Goal: Browse casually: Explore the website without a specific task or goal

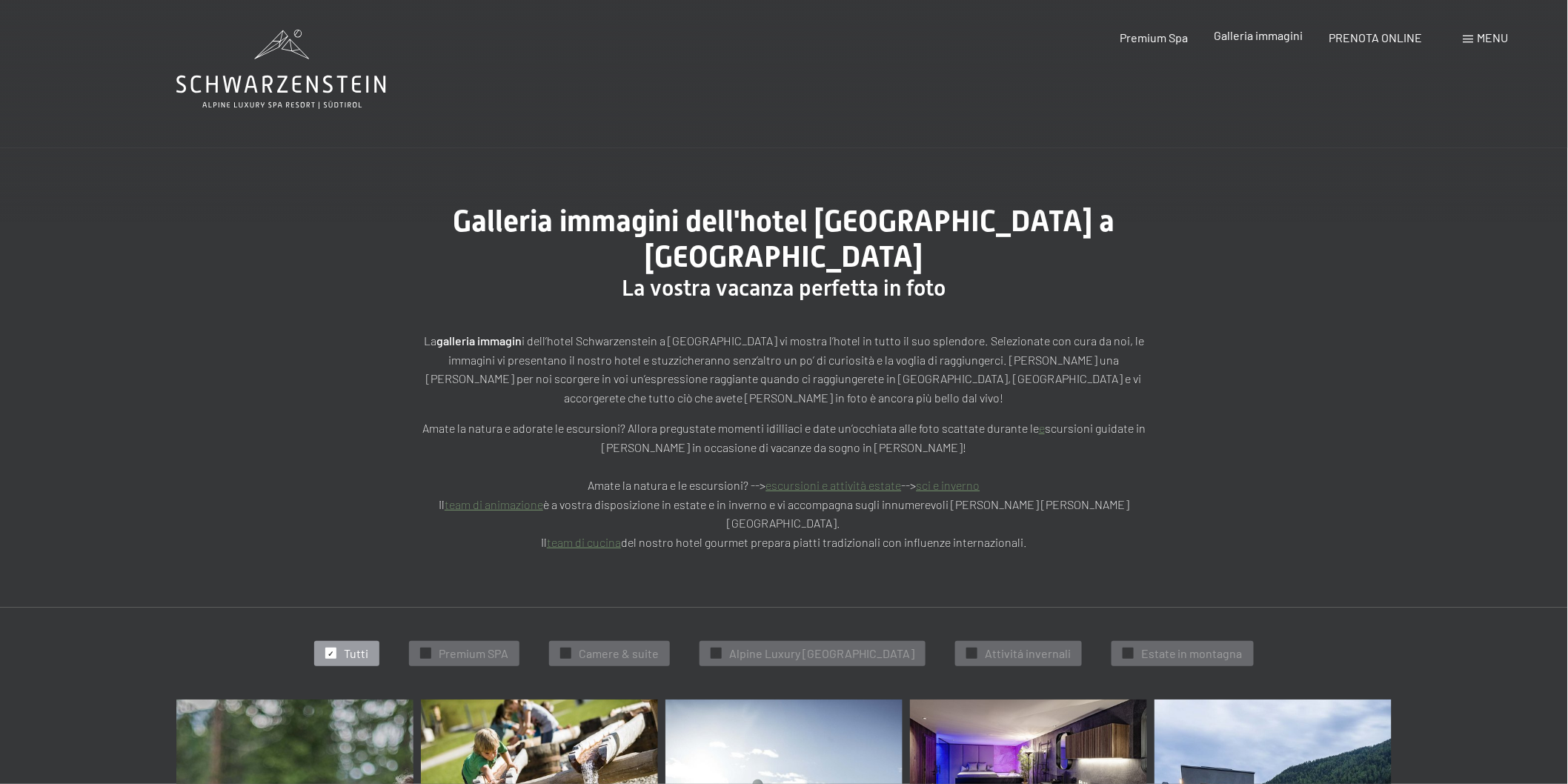
click at [1241, 42] on span "Galleria immagini" at bounding box center [1259, 35] width 89 height 14
click at [819, 645] on span "Alpine Luxury [GEOGRAPHIC_DATA]" at bounding box center [822, 653] width 186 height 16
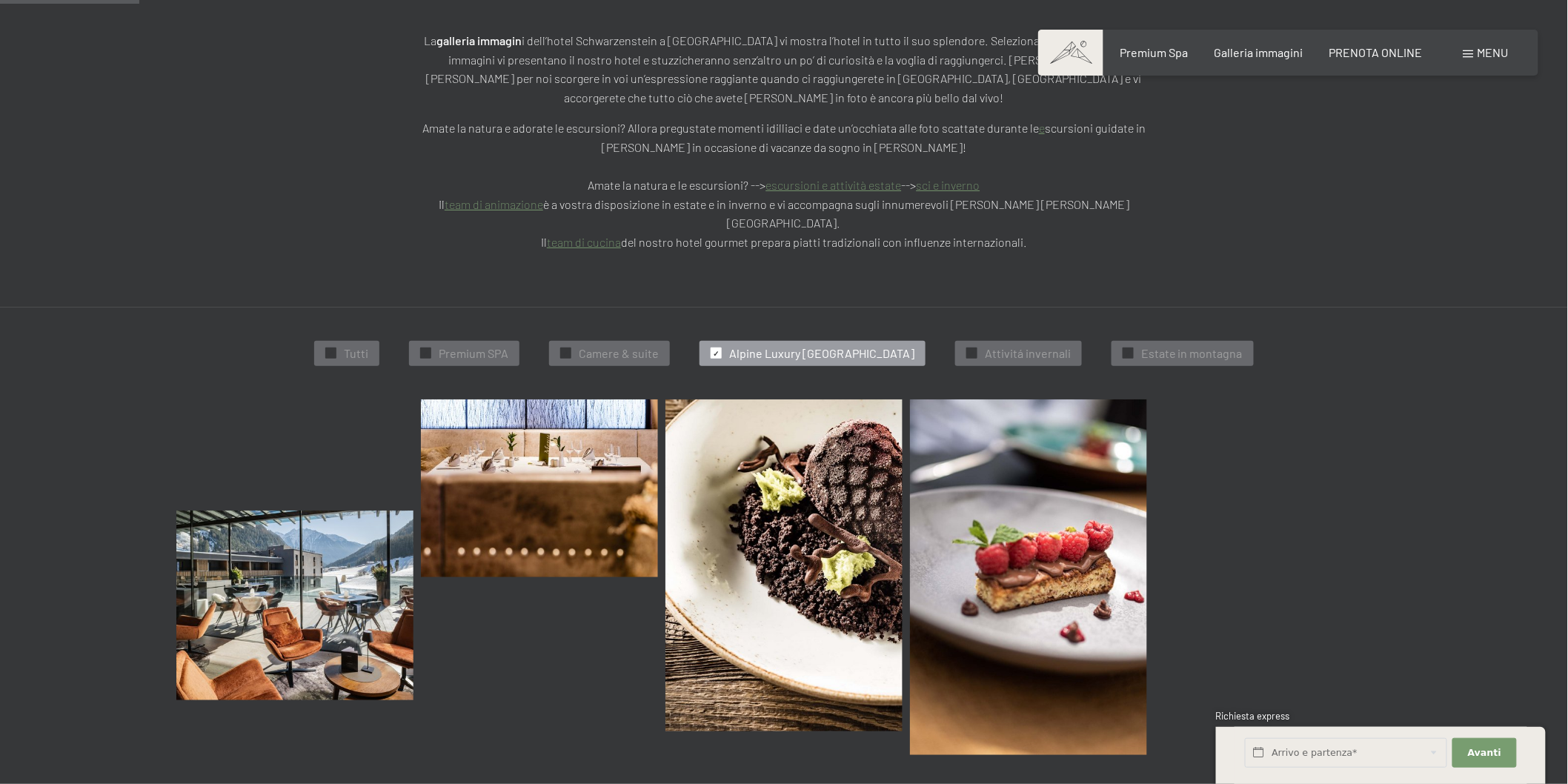
scroll to position [284, 0]
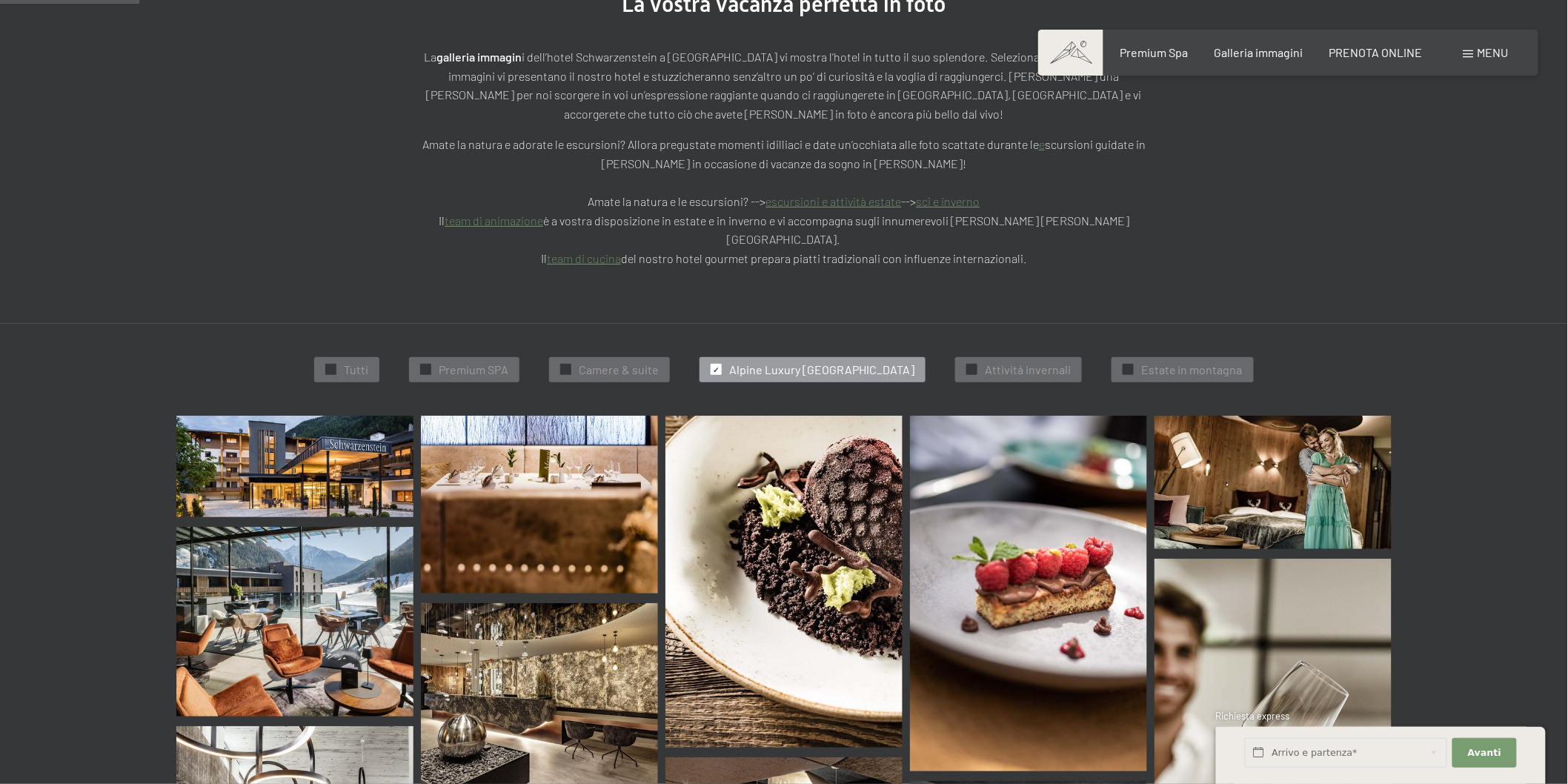
click at [312, 532] on img at bounding box center [294, 620] width 237 height 189
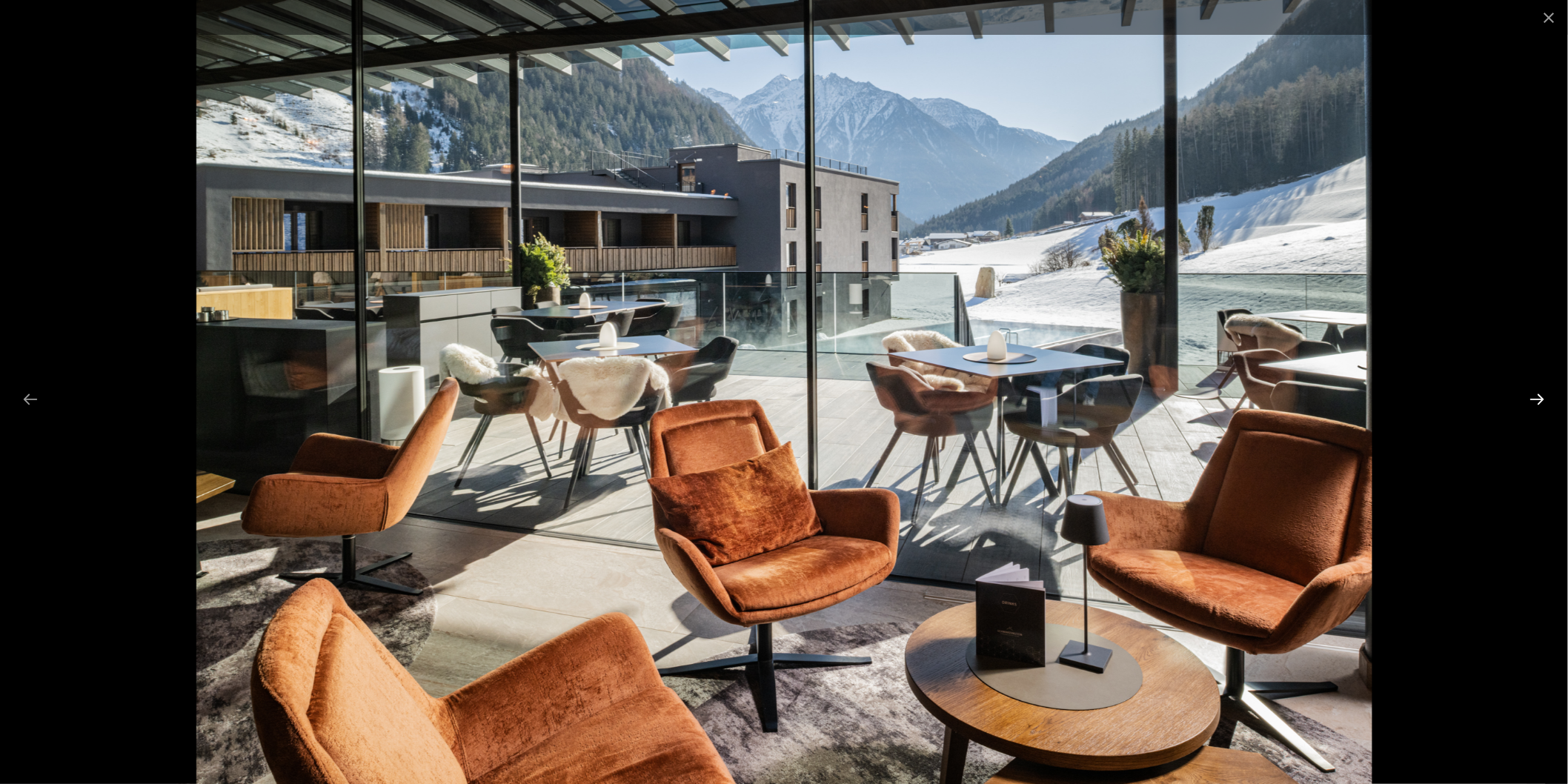
click at [1537, 402] on button "Next slide" at bounding box center [1538, 399] width 31 height 29
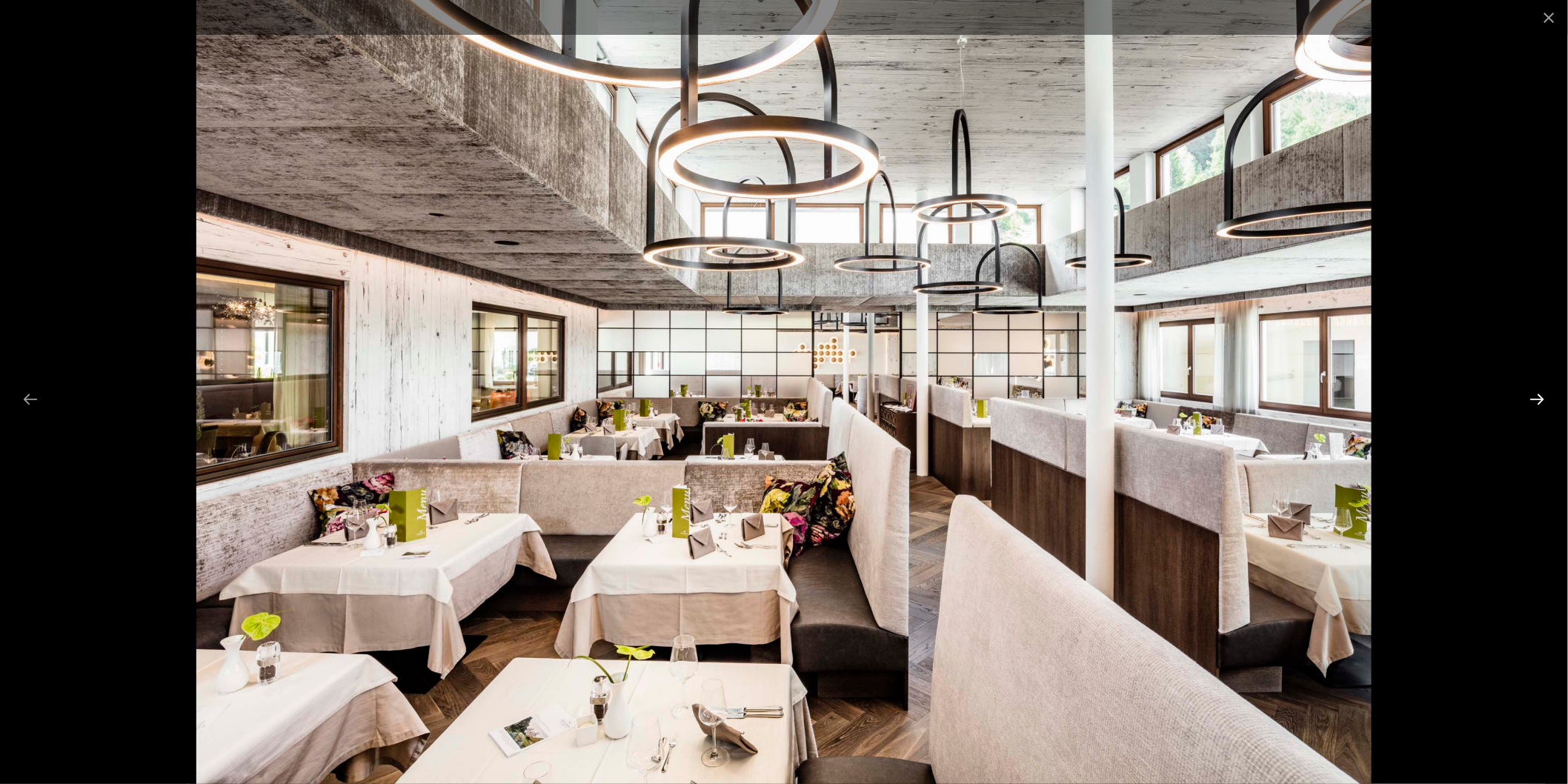
click at [1542, 402] on button "Next slide" at bounding box center [1538, 399] width 31 height 29
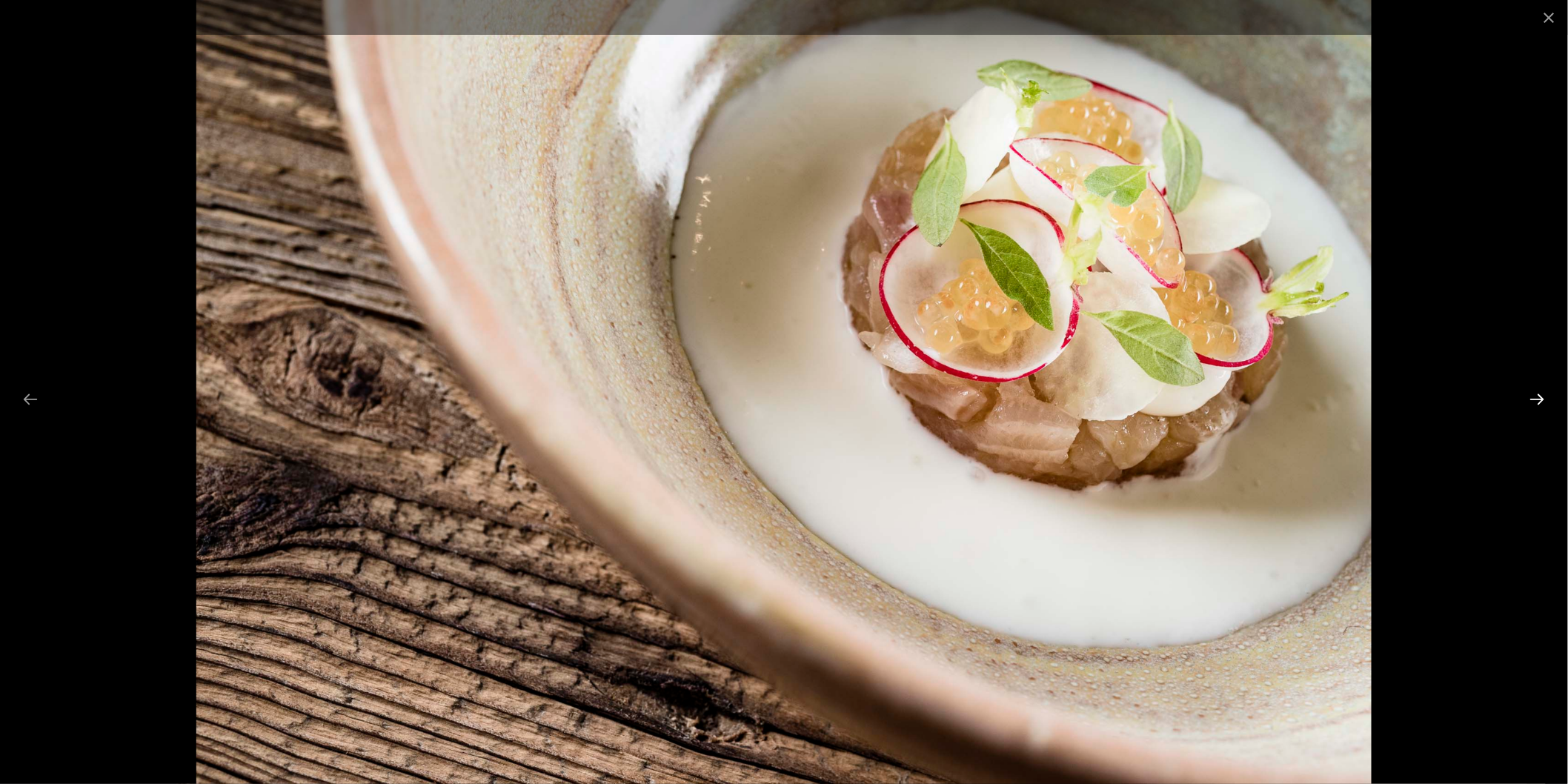
click at [1534, 401] on button "Next slide" at bounding box center [1538, 399] width 31 height 29
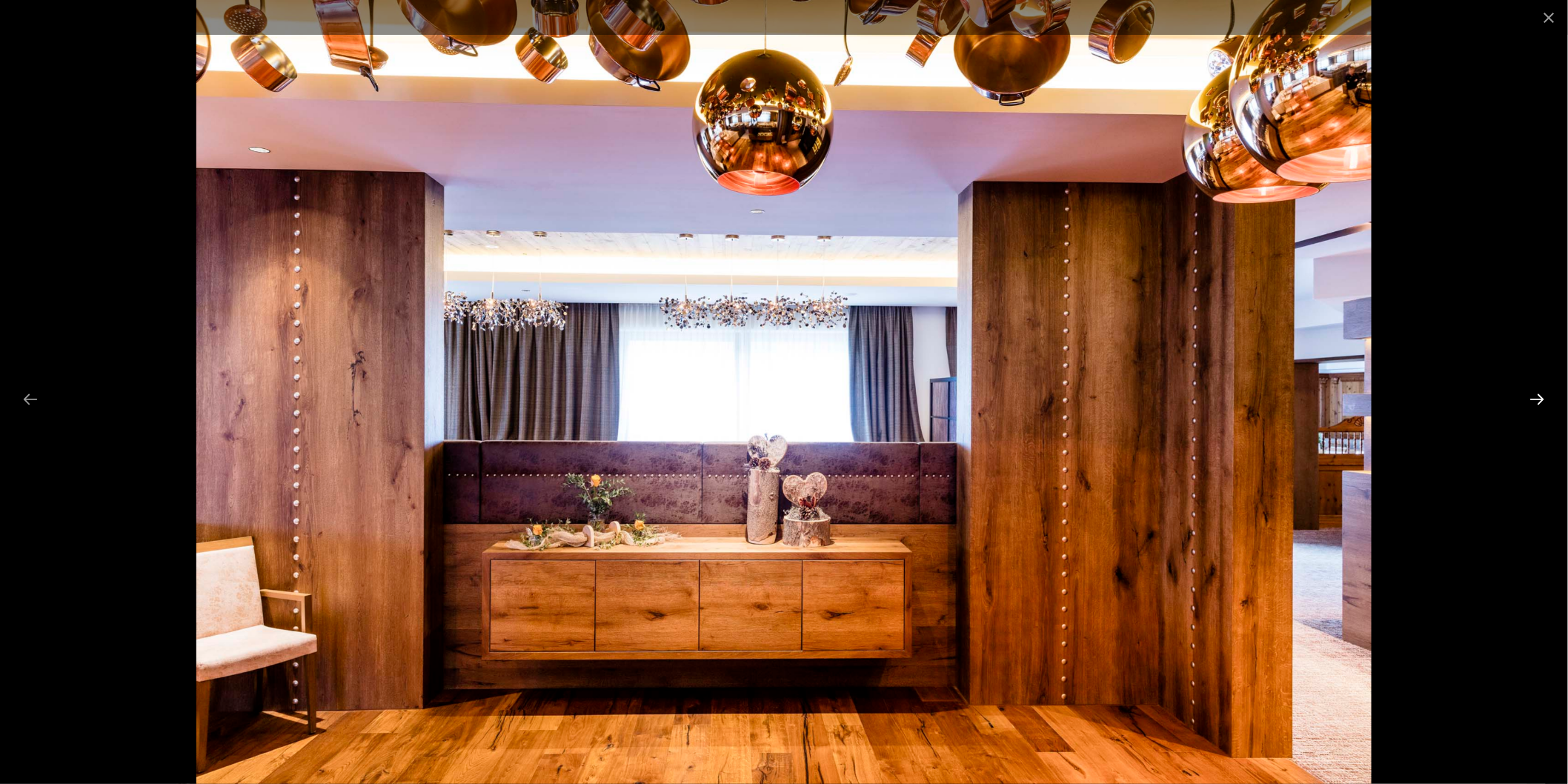
click at [1536, 396] on button "Next slide" at bounding box center [1538, 399] width 31 height 29
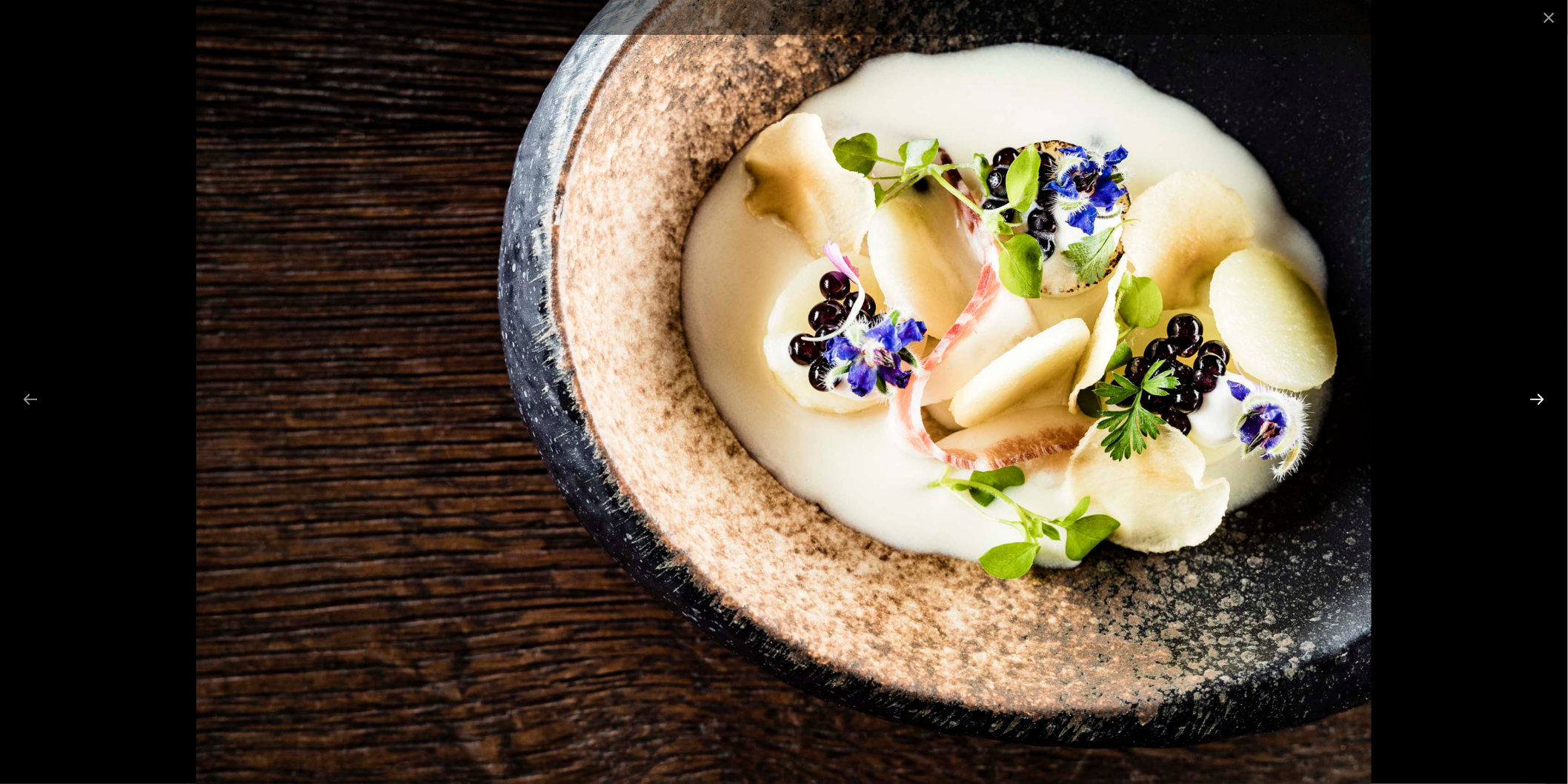
click at [1536, 396] on button "Next slide" at bounding box center [1538, 399] width 31 height 29
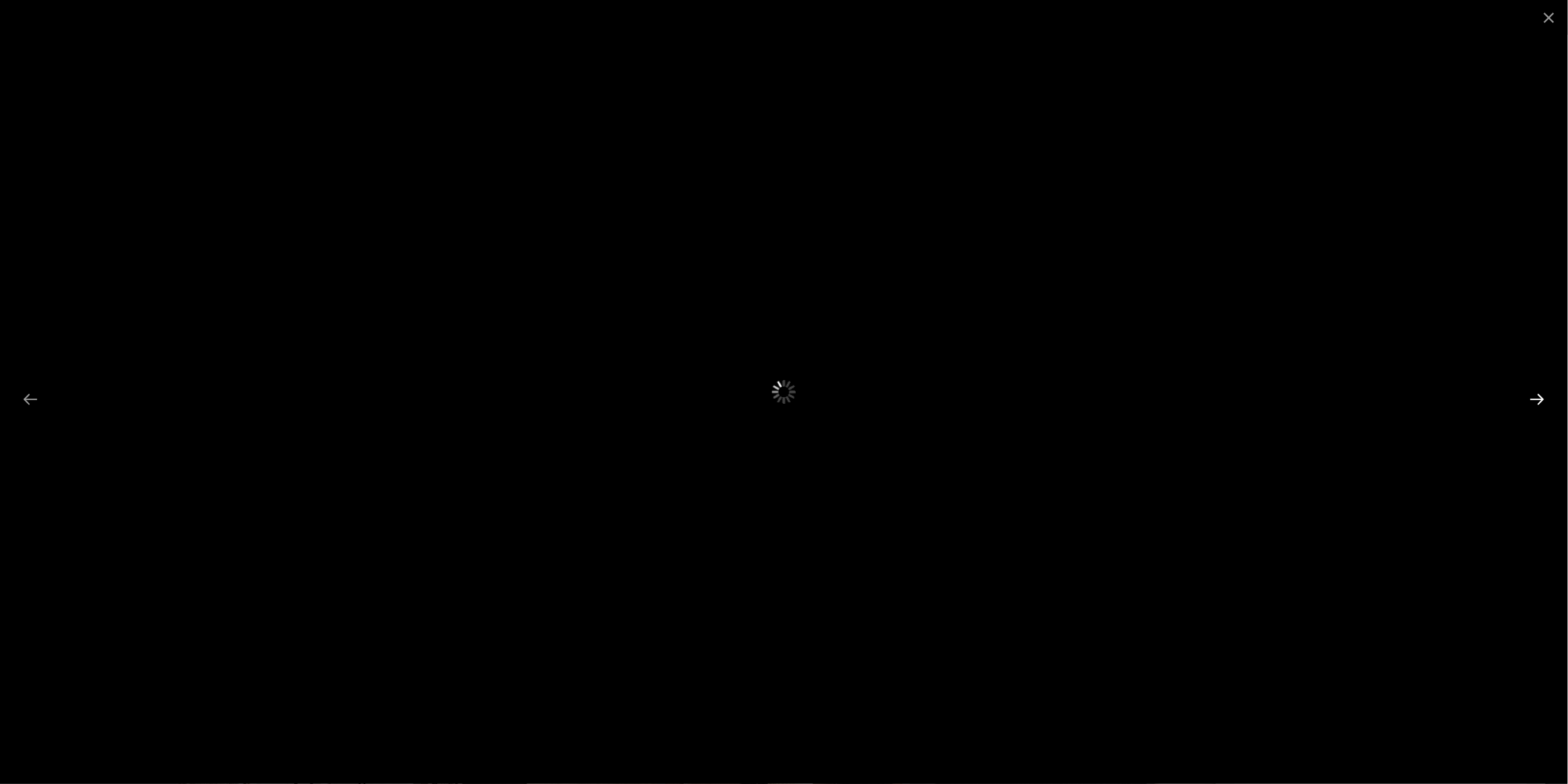
click at [1523, 394] on button "Next slide" at bounding box center [1538, 399] width 31 height 29
click at [33, 402] on button "Previous slide" at bounding box center [30, 399] width 31 height 29
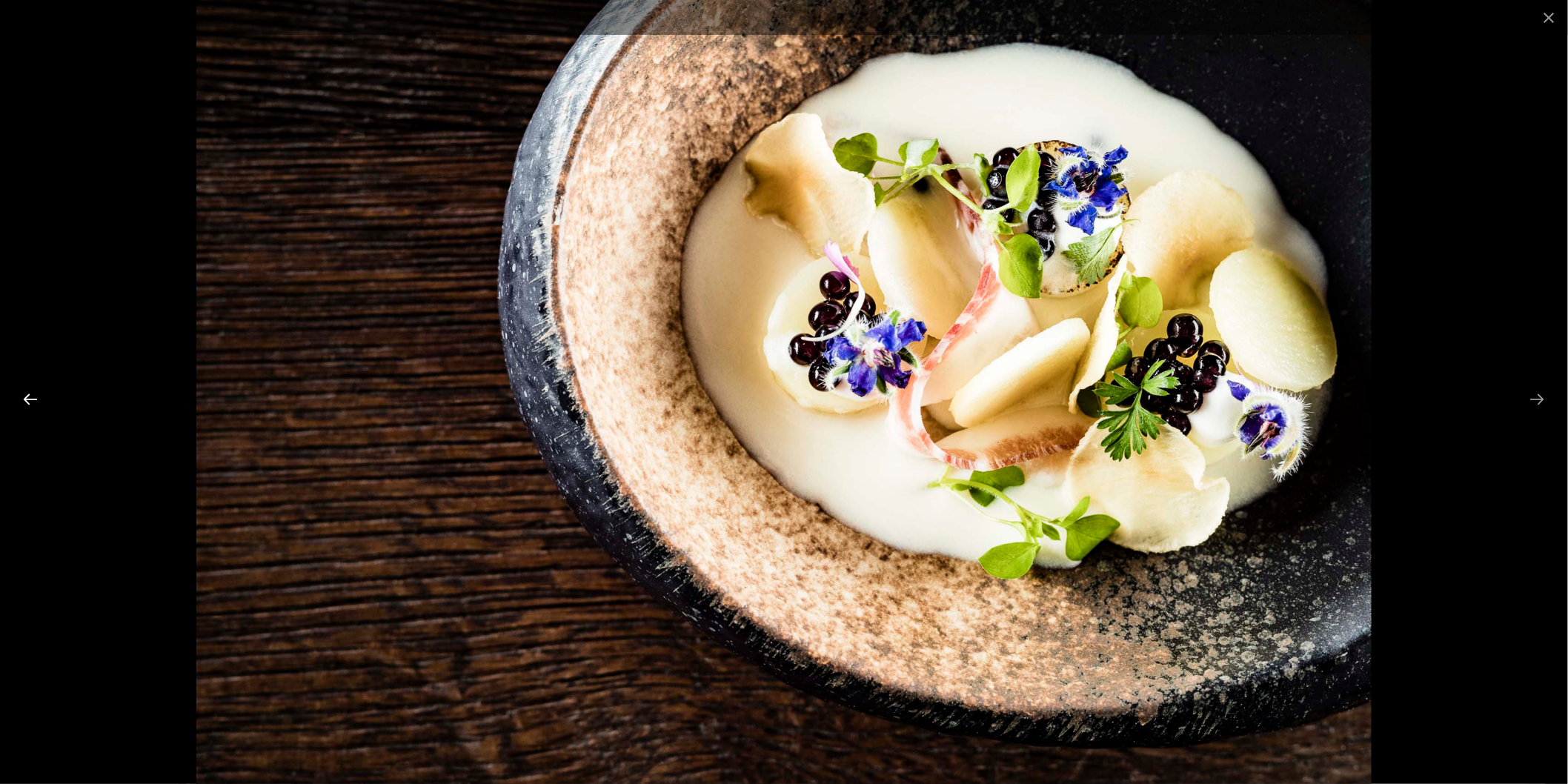
click at [33, 402] on button "Previous slide" at bounding box center [30, 399] width 31 height 29
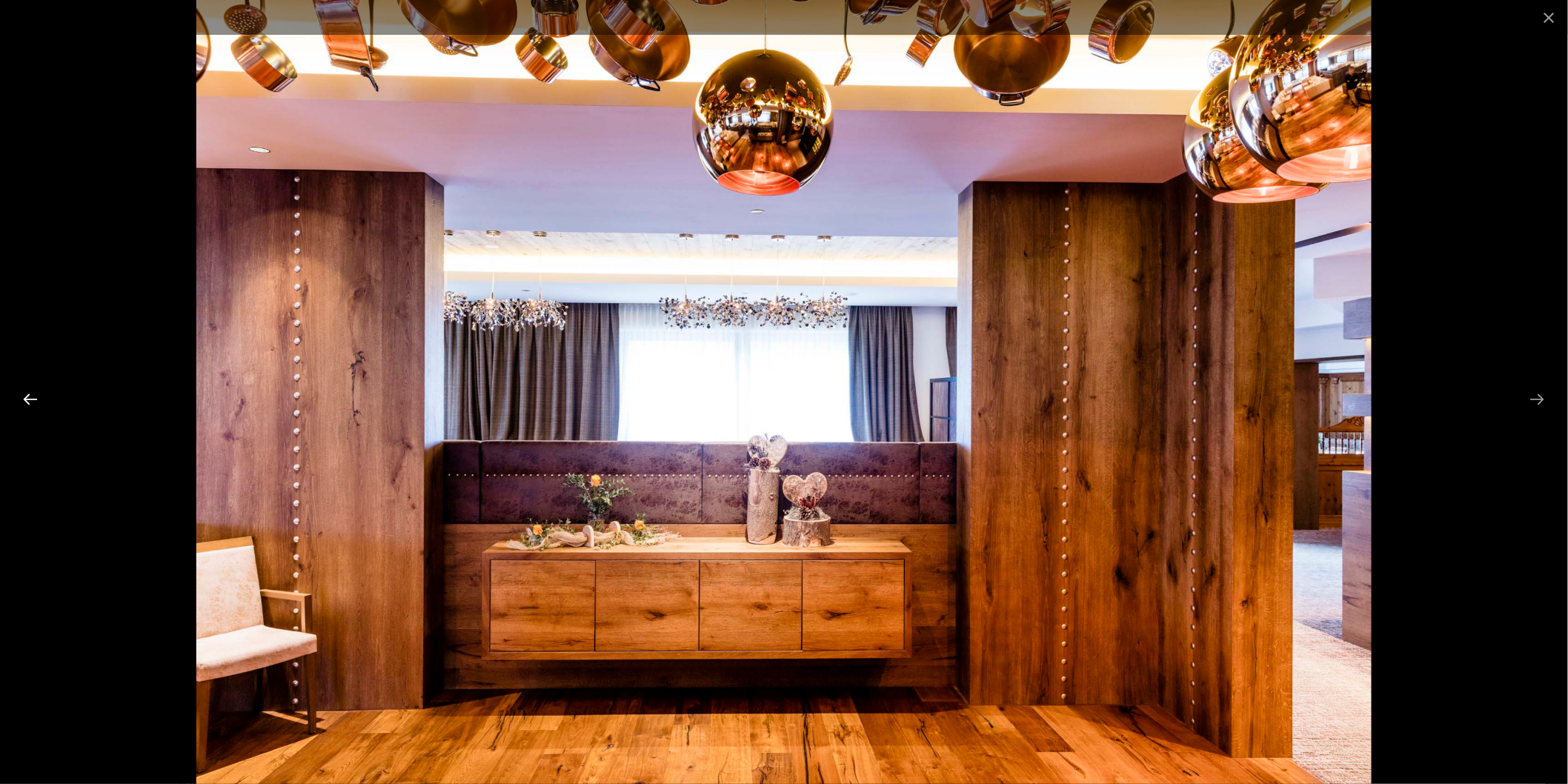
click at [33, 402] on button "Previous slide" at bounding box center [30, 399] width 31 height 29
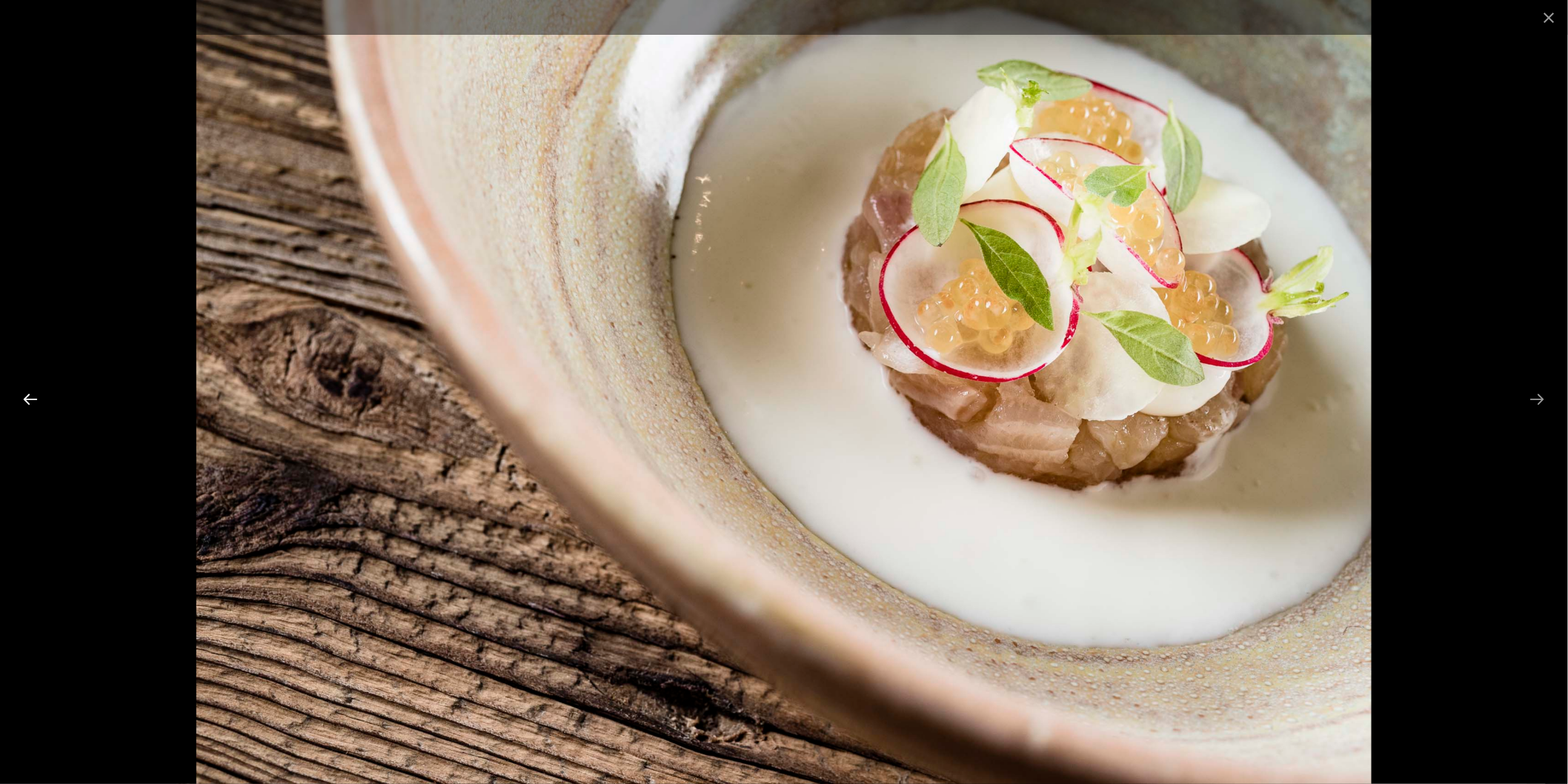
click at [33, 402] on button "Previous slide" at bounding box center [30, 399] width 31 height 29
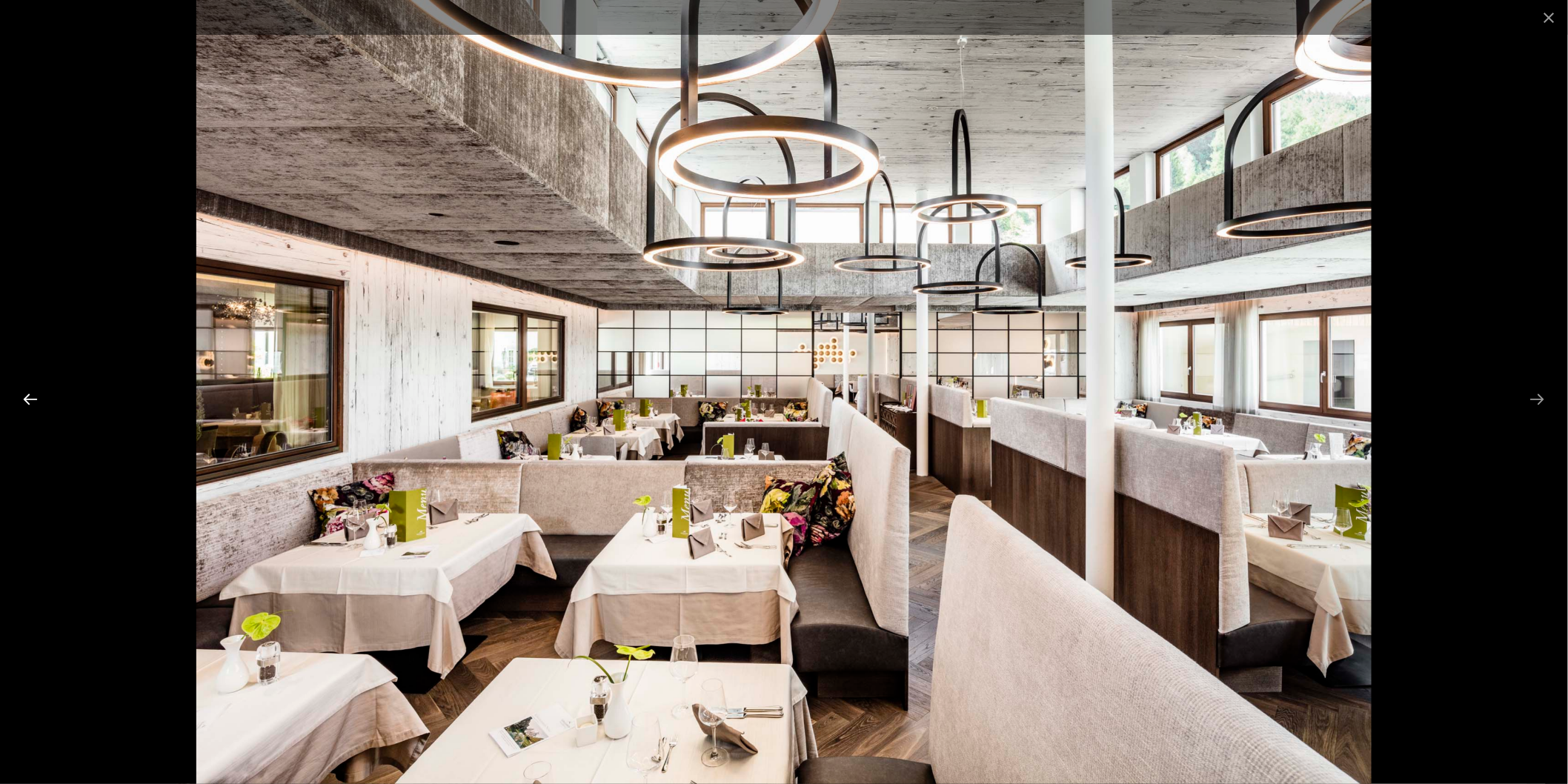
click at [33, 402] on button "Previous slide" at bounding box center [30, 399] width 31 height 29
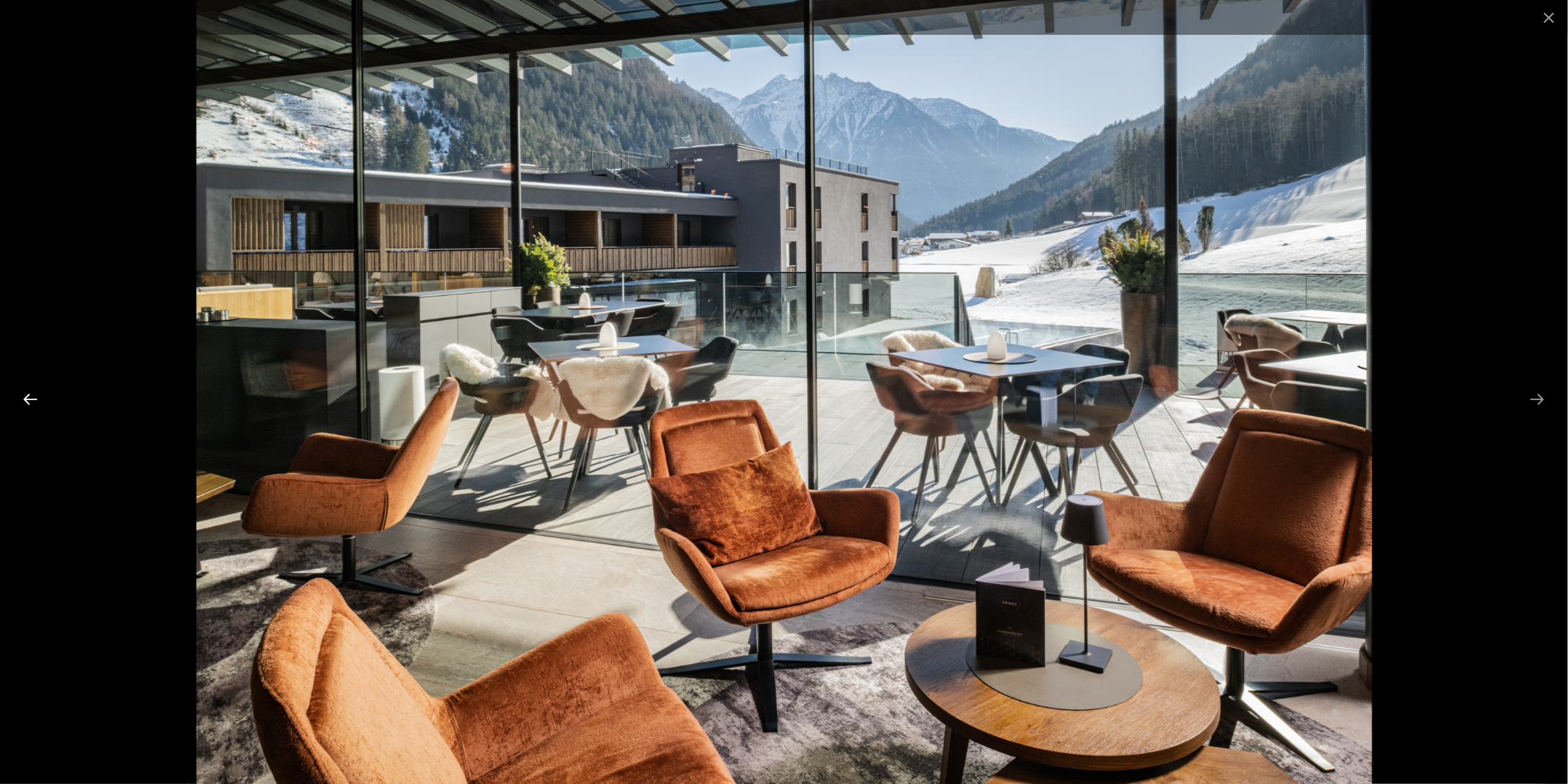
click at [33, 402] on button "Previous slide" at bounding box center [30, 399] width 31 height 29
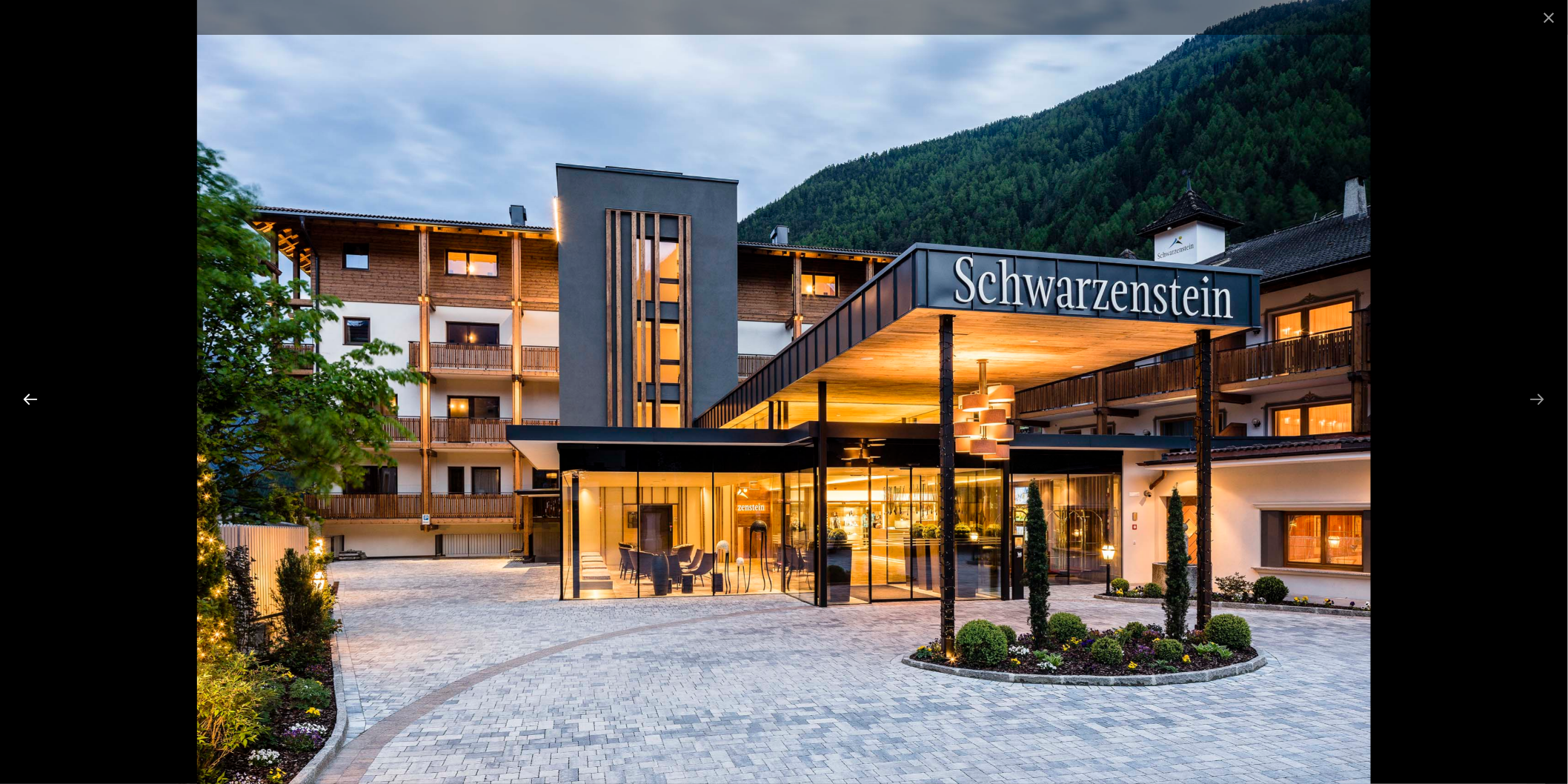
click at [33, 402] on button "Previous slide" at bounding box center [30, 399] width 31 height 29
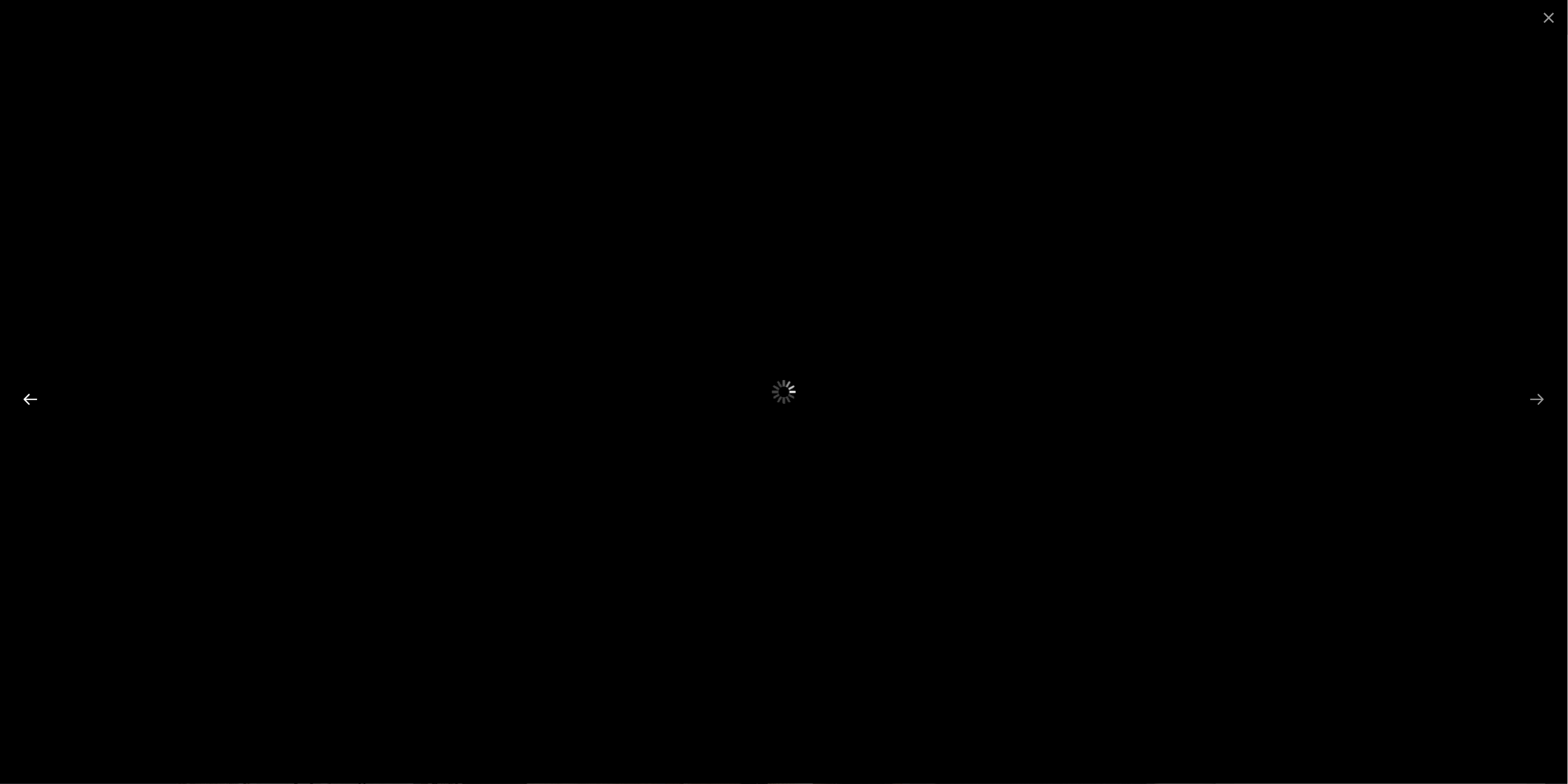
click at [33, 402] on button "Previous slide" at bounding box center [30, 399] width 31 height 29
click at [1546, 16] on button "Close gallery" at bounding box center [1549, 17] width 37 height 35
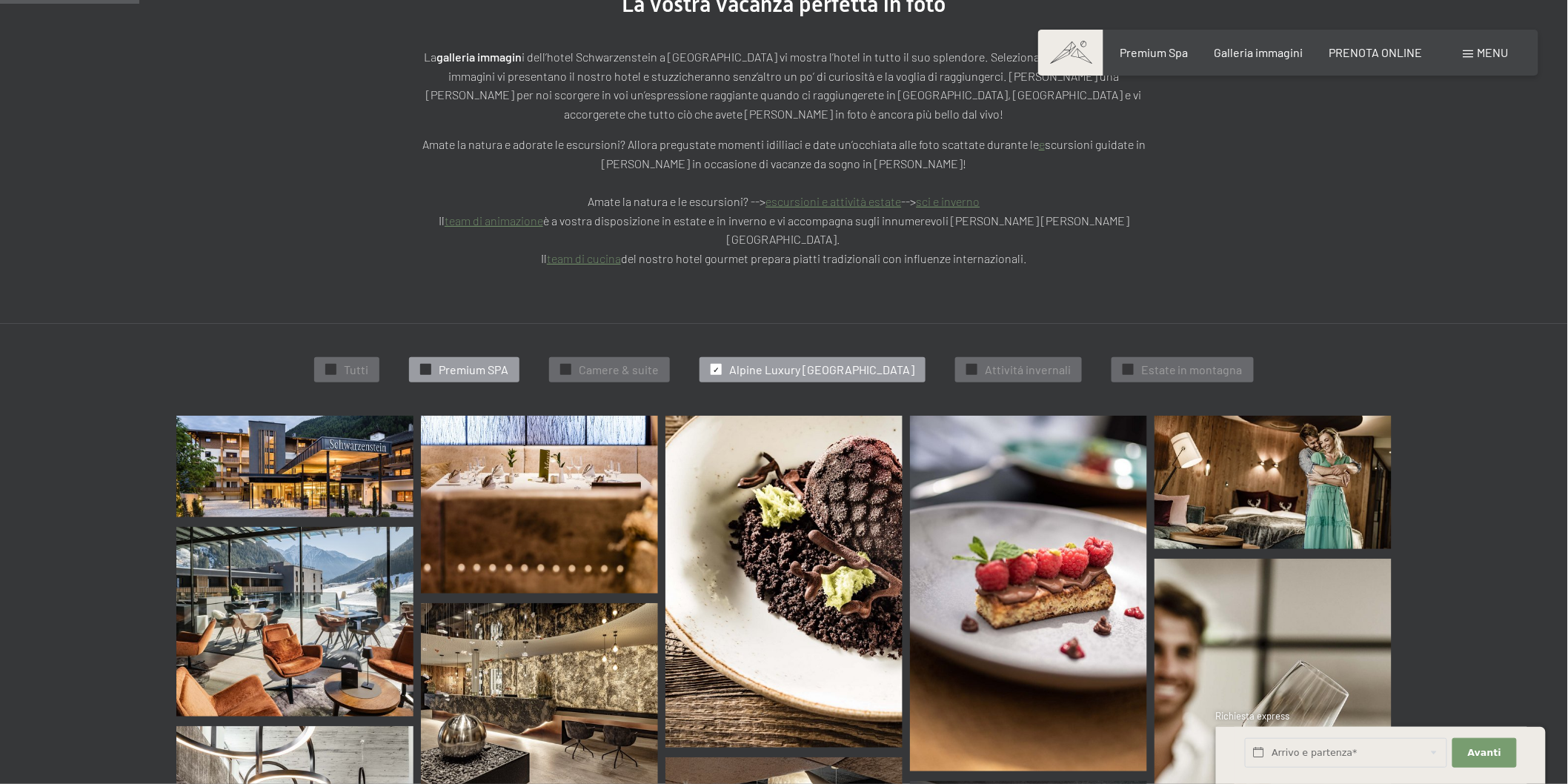
click at [439, 362] on span "Premium SPA" at bounding box center [473, 369] width 69 height 16
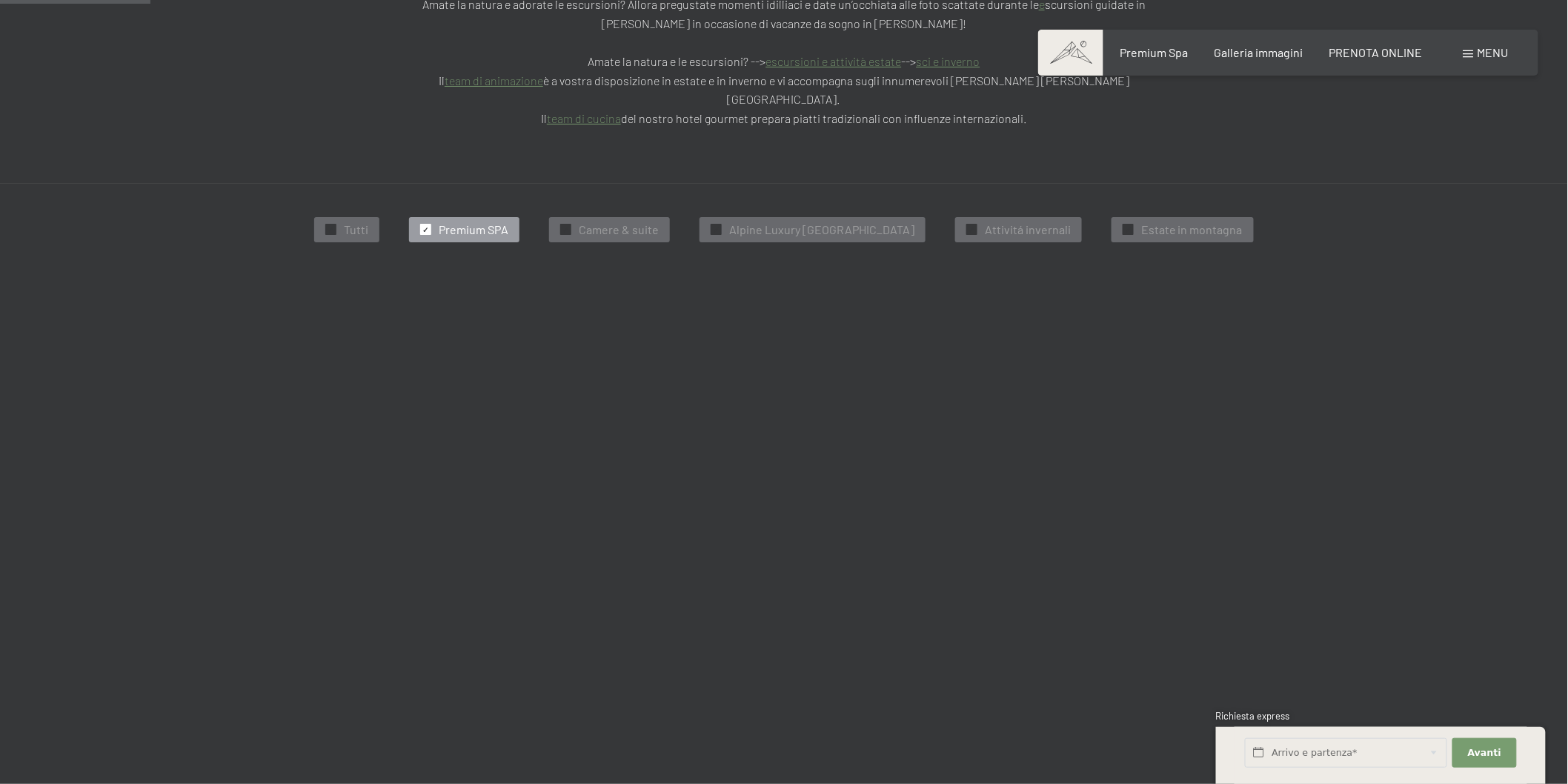
scroll to position [448, 0]
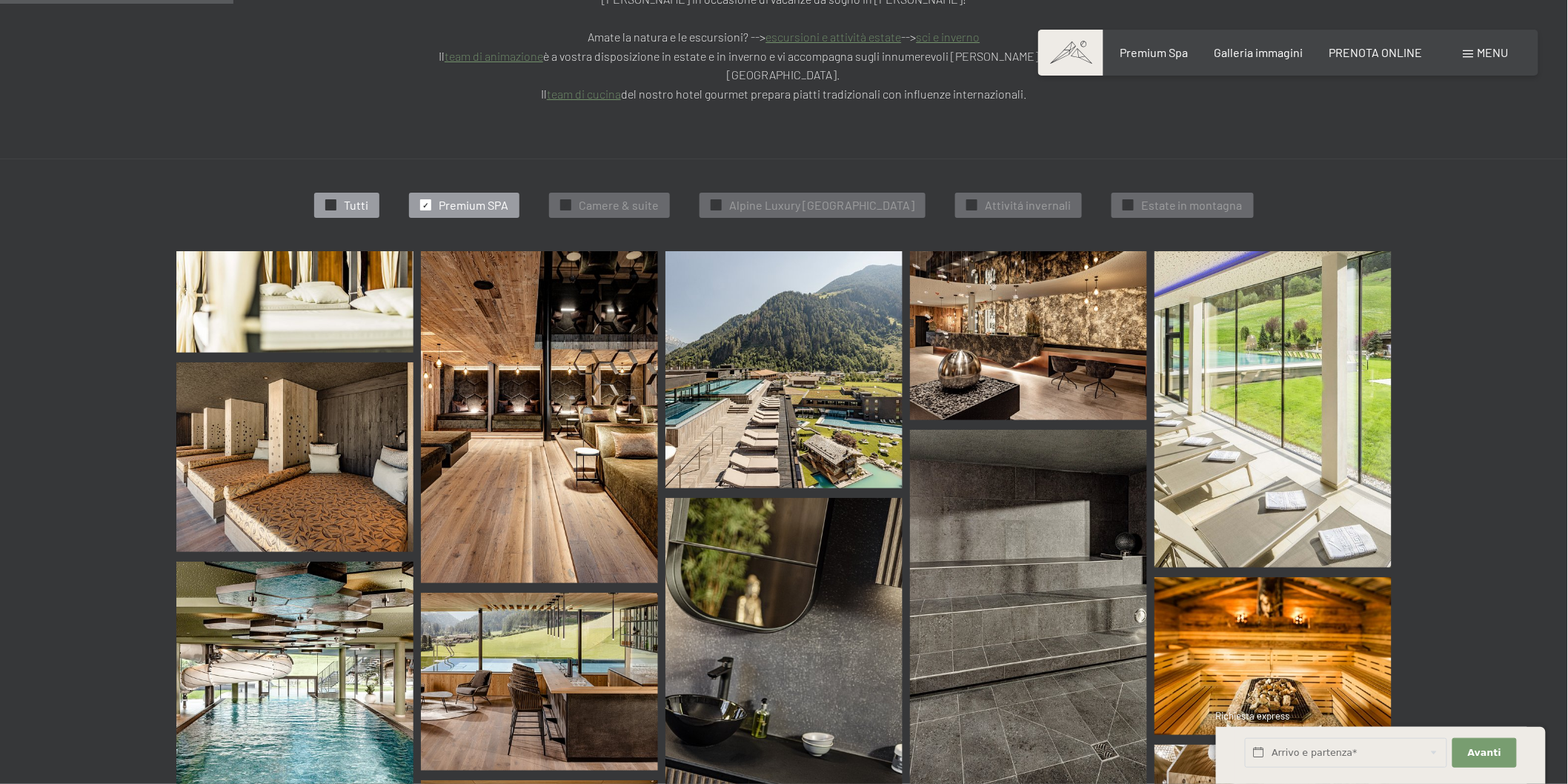
click at [349, 197] on span "Tutti" at bounding box center [356, 205] width 25 height 16
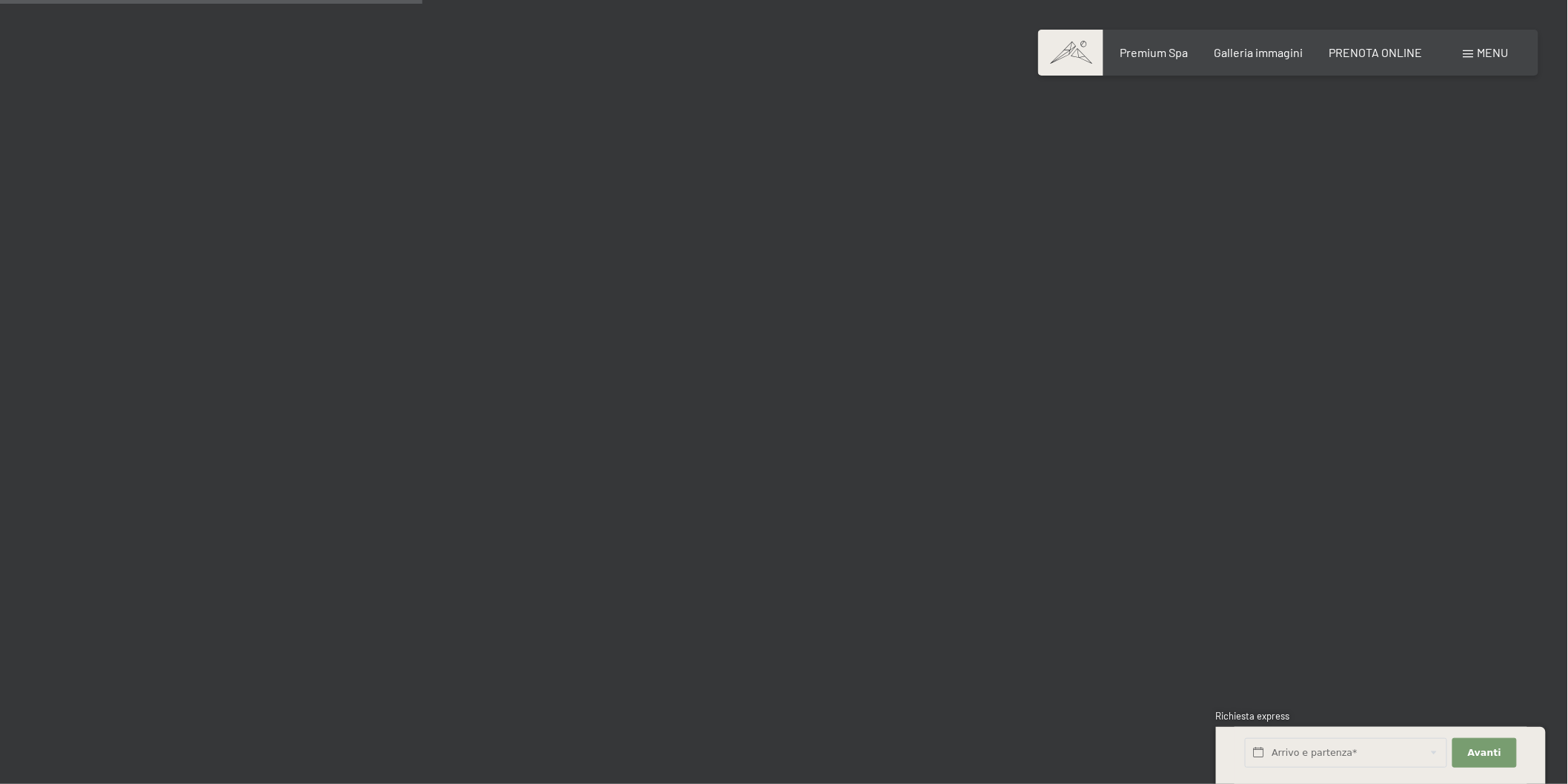
scroll to position [3082, 0]
